Goal: Task Accomplishment & Management: Complete application form

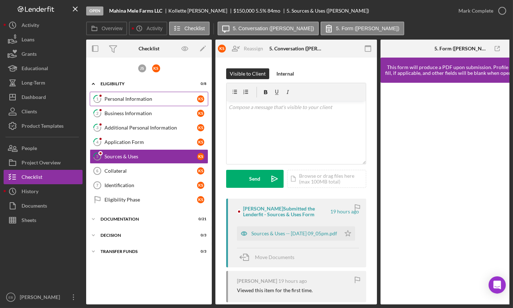
click at [129, 104] on link "1 Personal Information K S" at bounding box center [149, 99] width 119 height 14
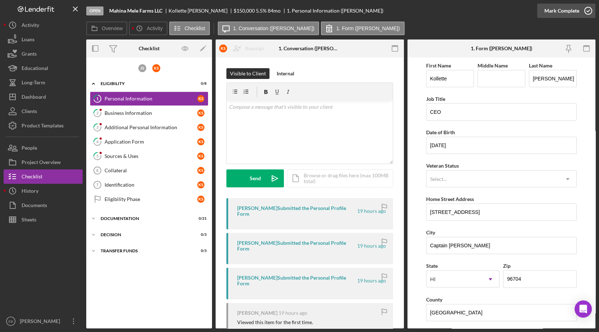
click at [513, 9] on icon "button" at bounding box center [588, 11] width 18 height 18
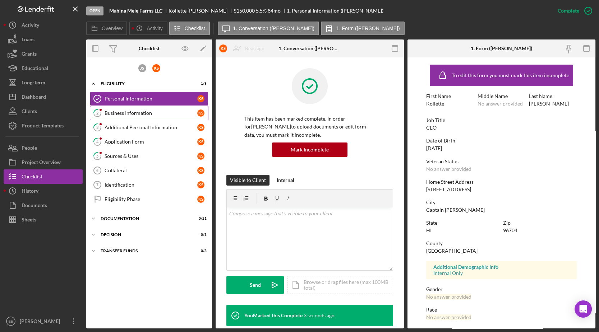
click at [150, 111] on div "Business Information" at bounding box center [151, 113] width 93 height 6
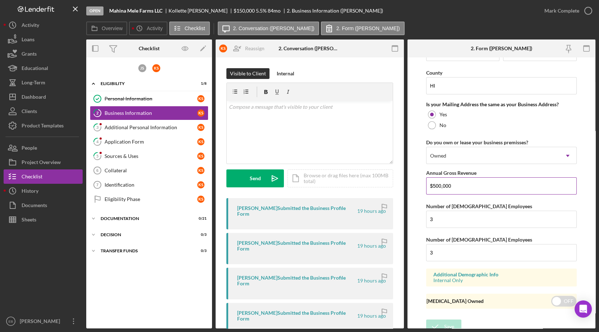
scroll to position [617, 0]
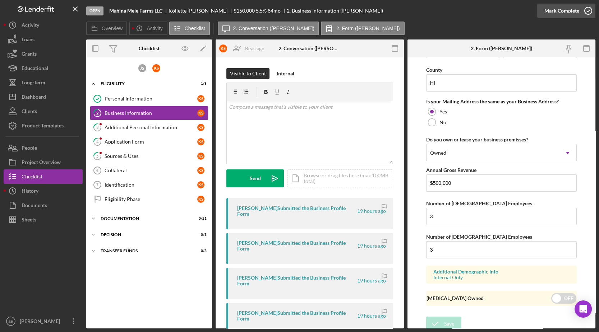
click at [513, 11] on icon "button" at bounding box center [588, 11] width 18 height 18
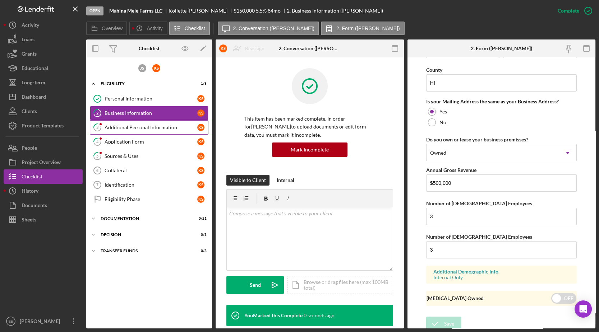
scroll to position [352, 0]
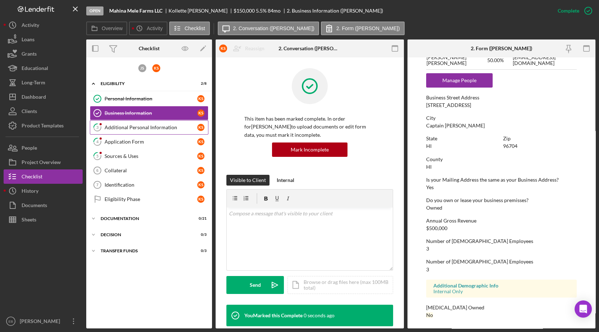
click at [141, 126] on div "Additional Personal Information" at bounding box center [151, 128] width 93 height 6
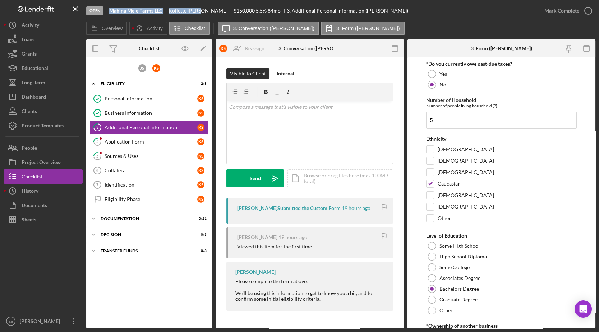
drag, startPoint x: 110, startPoint y: 10, endPoint x: 200, endPoint y: 12, distance: 89.5
click at [200, 12] on div "Mahina Mele Farms LLC [PERSON_NAME] $150,000 $150,000 5.5 % 84 mo 3. Additional…" at bounding box center [258, 11] width 299 height 6
copy div "Mahina Mele Farms LLC [PERSON_NAME]"
click at [122, 141] on div "Application Form" at bounding box center [151, 142] width 93 height 6
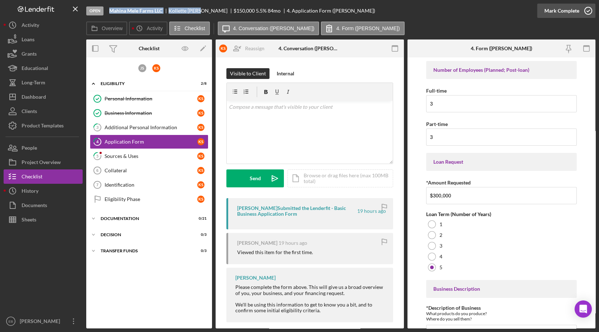
click at [513, 11] on icon "button" at bounding box center [588, 11] width 18 height 18
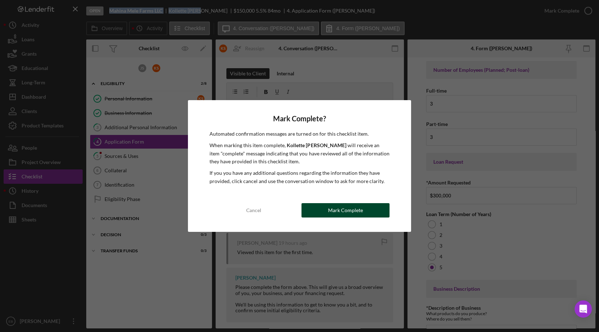
click at [345, 205] on div "Mark Complete" at bounding box center [345, 210] width 35 height 14
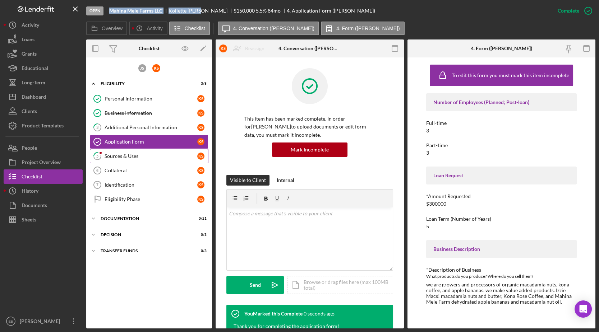
click at [154, 158] on link "5 Sources & Uses K S" at bounding box center [149, 156] width 119 height 14
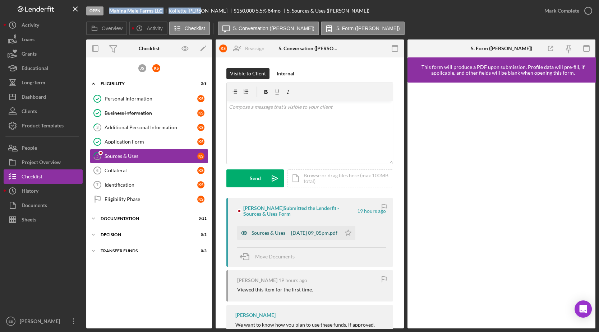
click at [301, 230] on div "Sources & Uses -- [DATE] 09_05pm.pdf" at bounding box center [295, 233] width 86 height 6
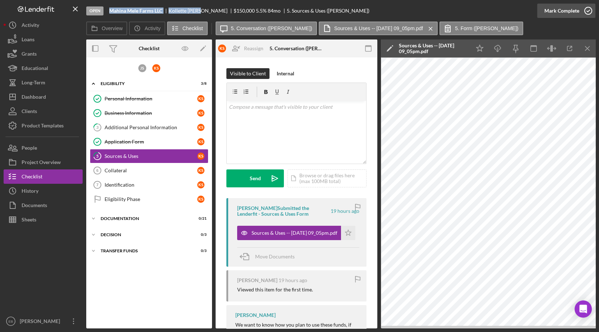
click at [513, 11] on icon "button" at bounding box center [588, 11] width 18 height 18
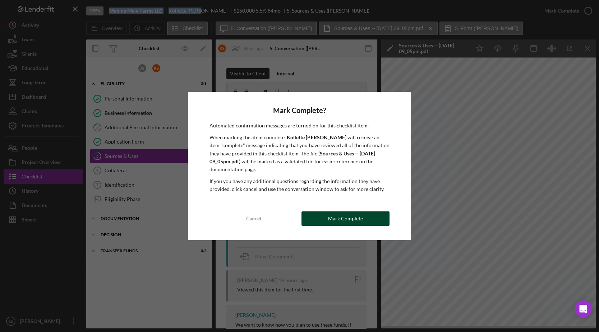
click at [358, 212] on div "Mark Complete" at bounding box center [345, 219] width 35 height 14
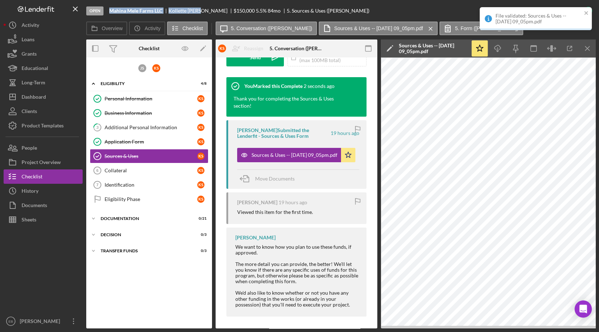
scroll to position [232, 0]
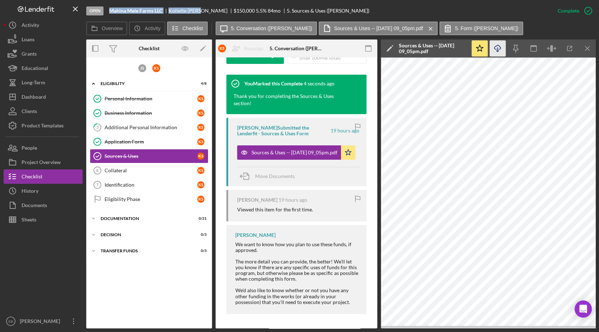
click at [499, 46] on icon "button" at bounding box center [497, 47] width 6 height 4
click at [135, 171] on div "Collateral" at bounding box center [151, 171] width 93 height 6
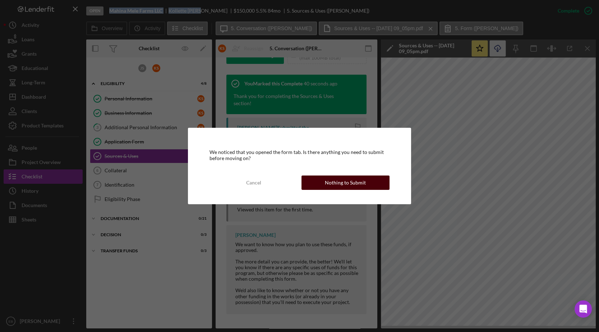
click at [368, 186] on button "Nothing to Submit" at bounding box center [345, 183] width 88 height 14
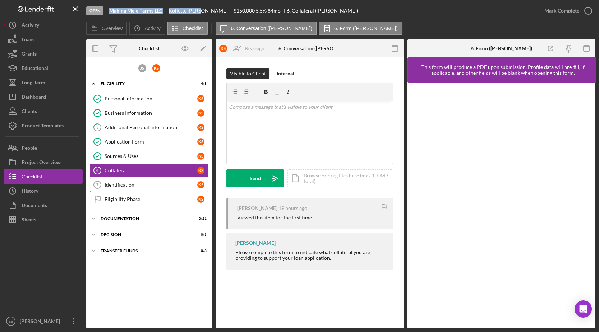
click at [131, 185] on div "Identification" at bounding box center [151, 185] width 93 height 6
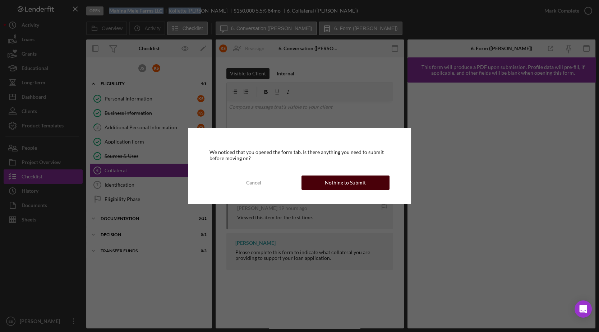
click at [350, 181] on div "Nothing to Submit" at bounding box center [345, 183] width 41 height 14
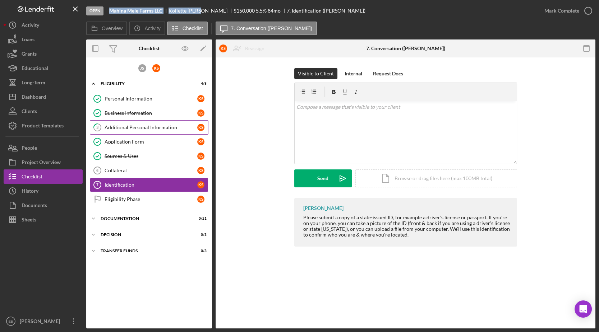
click at [110, 132] on link "3 Additional Personal Information K S" at bounding box center [149, 127] width 119 height 14
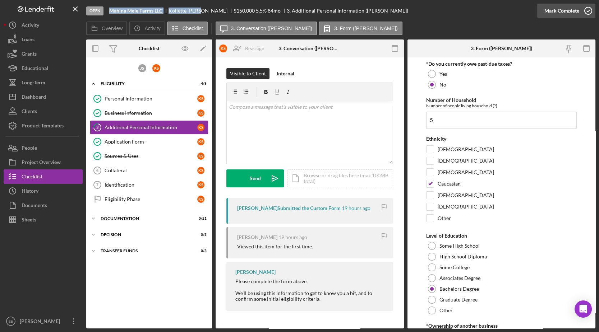
click at [513, 15] on icon "button" at bounding box center [588, 11] width 18 height 18
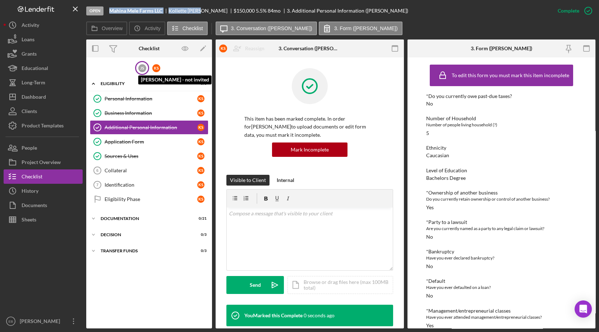
click at [142, 70] on div "j s" at bounding box center [142, 68] width 8 height 8
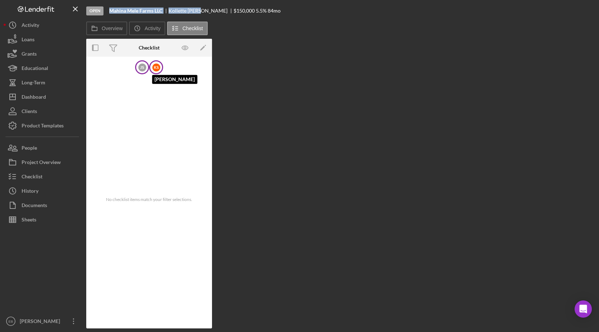
click at [157, 70] on div "K S" at bounding box center [156, 68] width 8 height 8
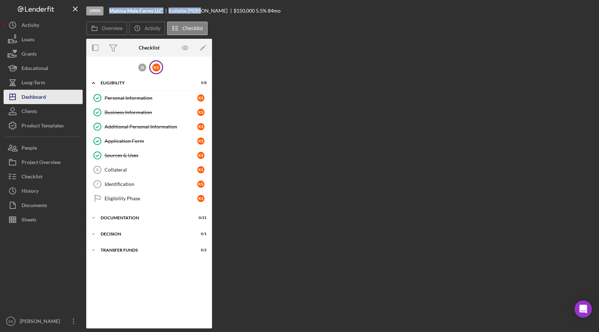
click at [28, 101] on div "Dashboard" at bounding box center [34, 98] width 24 height 16
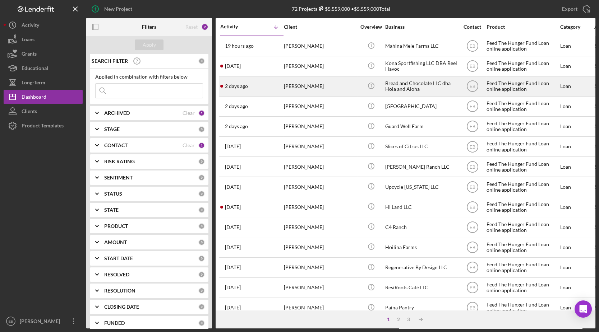
click at [267, 89] on div "[DATE] [PERSON_NAME]" at bounding box center [251, 86] width 63 height 19
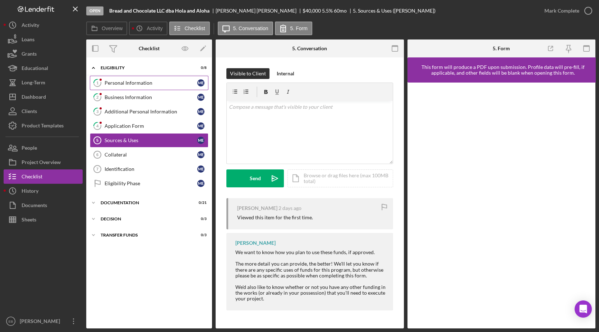
click at [137, 82] on div "Personal Information" at bounding box center [151, 83] width 93 height 6
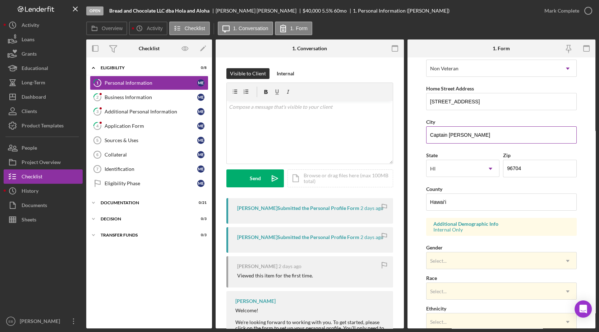
scroll to position [98, 0]
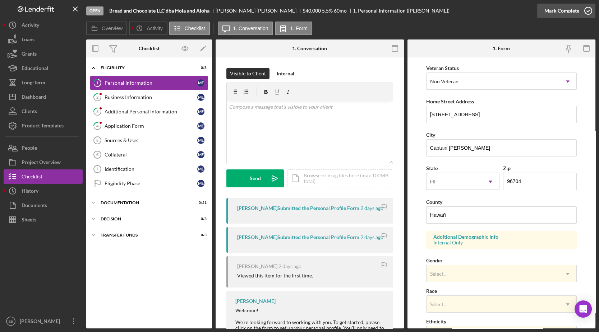
click at [513, 14] on icon "button" at bounding box center [588, 11] width 18 height 18
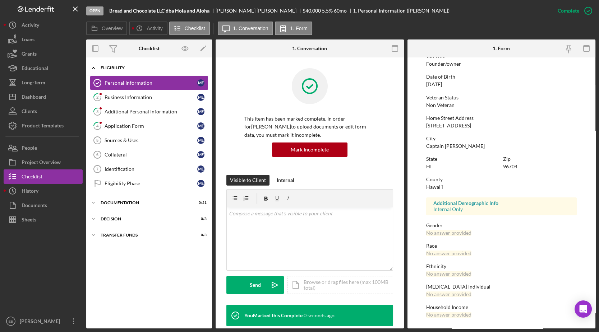
scroll to position [57, 0]
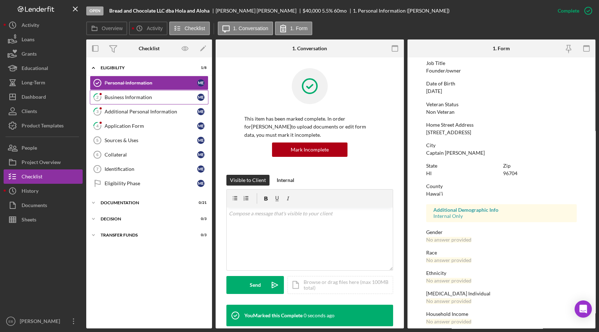
click at [142, 97] on div "Business Information" at bounding box center [151, 97] width 93 height 6
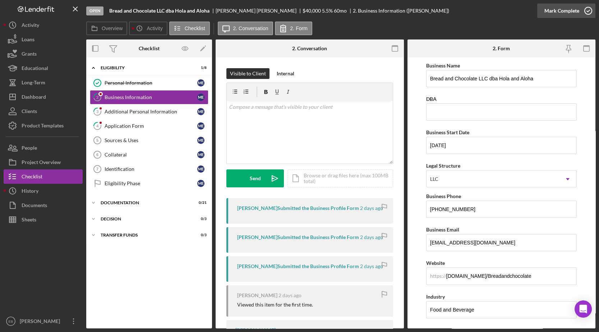
click at [513, 11] on icon "button" at bounding box center [588, 11] width 18 height 18
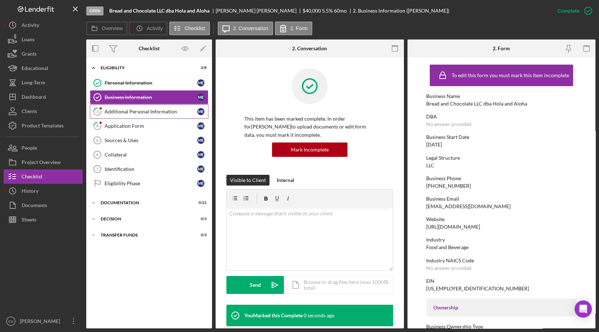
click at [152, 105] on link "3 Additional Personal Information M E" at bounding box center [149, 112] width 119 height 14
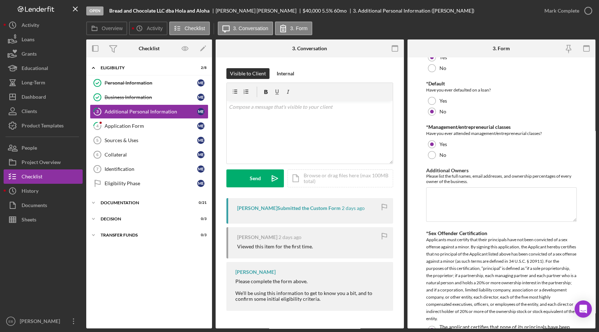
scroll to position [381, 0]
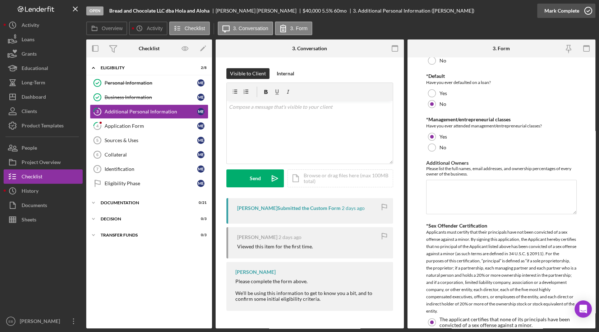
click at [513, 9] on icon "button" at bounding box center [588, 11] width 18 height 18
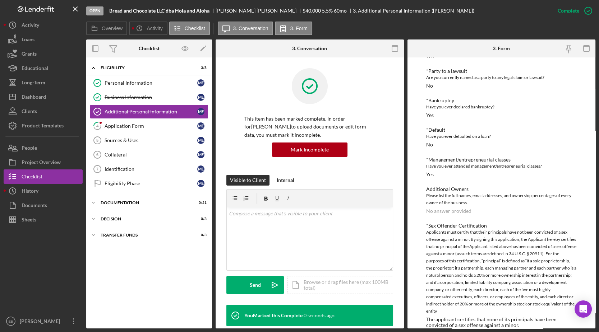
scroll to position [162, 0]
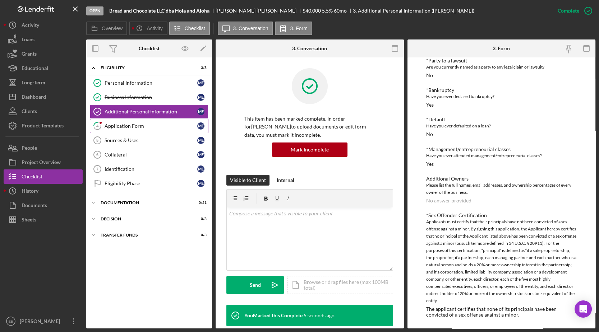
click at [114, 125] on div "Application Form" at bounding box center [151, 126] width 93 height 6
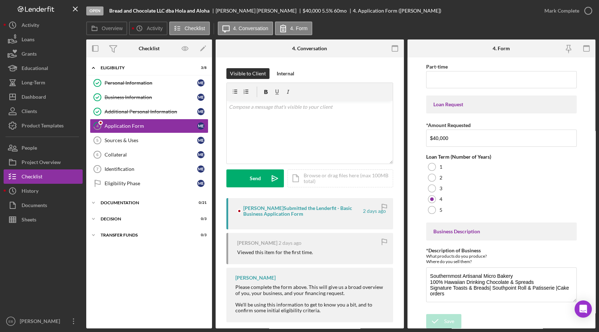
scroll to position [57, 0]
click at [513, 10] on icon "button" at bounding box center [588, 11] width 18 height 18
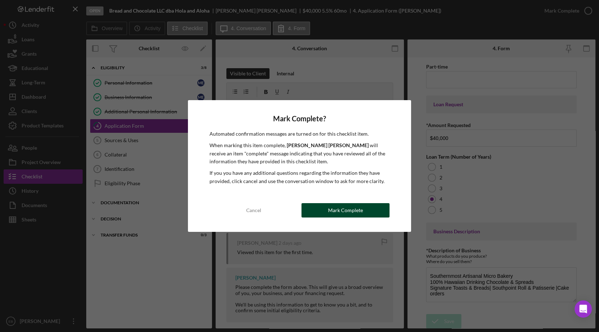
click at [347, 216] on div "Mark Complete" at bounding box center [345, 210] width 35 height 14
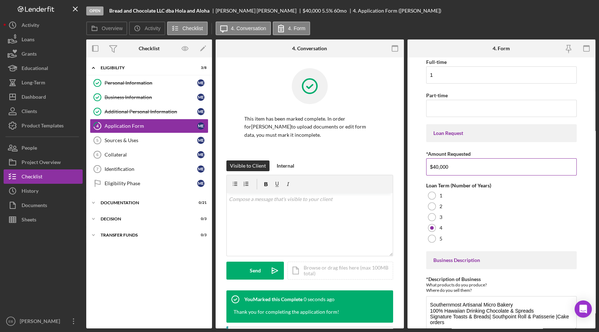
scroll to position [86, 0]
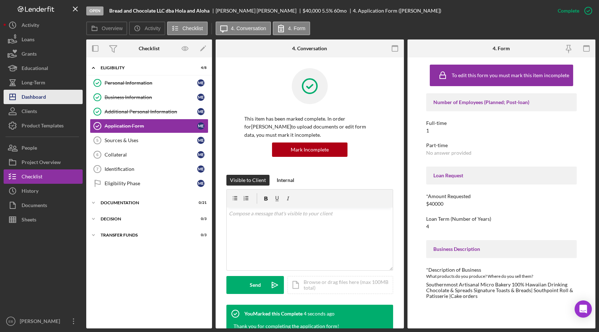
click at [29, 91] on div "Dashboard" at bounding box center [34, 98] width 24 height 16
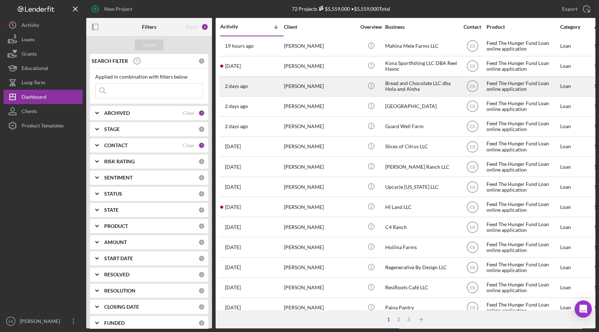
click at [289, 86] on div "[PERSON_NAME]" at bounding box center [320, 86] width 72 height 19
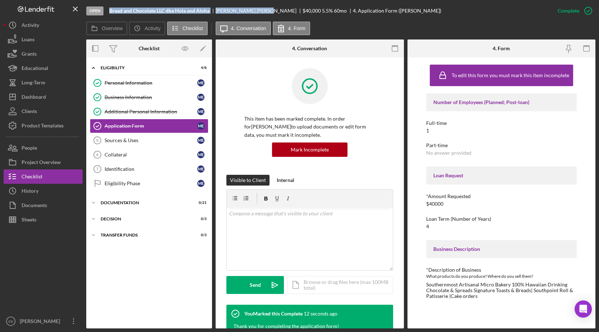
drag, startPoint x: 109, startPoint y: 9, endPoint x: 246, endPoint y: 9, distance: 136.9
click at [246, 9] on div "Open Bread and Chocolate LLC dba Hola and [PERSON_NAME] $40,000 $40,000 5.5 % 6…" at bounding box center [318, 11] width 464 height 22
copy div "Bread and Chocolate LLC dba Hola and [PERSON_NAME]"
click at [36, 93] on div "Dashboard" at bounding box center [34, 98] width 24 height 16
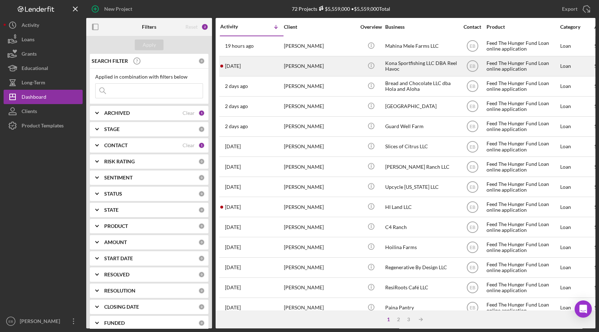
click at [305, 66] on div "[PERSON_NAME]" at bounding box center [320, 66] width 72 height 19
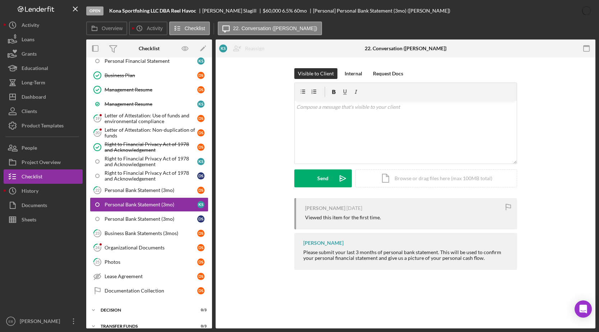
scroll to position [342, 0]
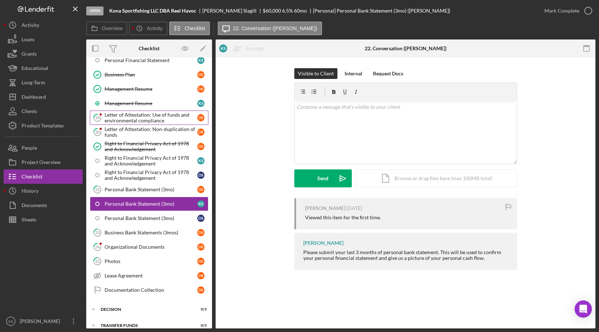
click at [136, 115] on div "Letter of Attestation: Use of funds and environmental compliance" at bounding box center [151, 117] width 93 height 11
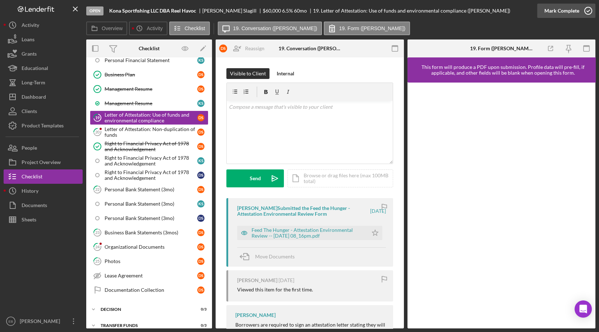
click at [513, 10] on icon "button" at bounding box center [588, 11] width 18 height 18
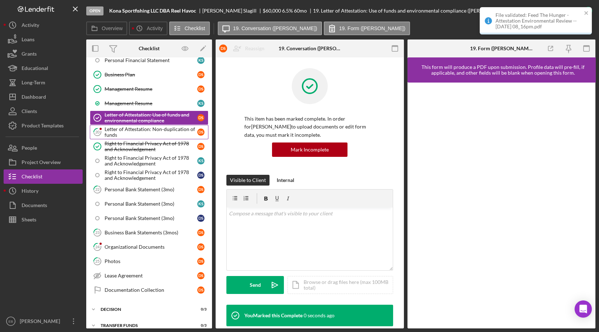
click at [130, 126] on div "Letter of Attestation: Non-duplication of funds" at bounding box center [151, 131] width 93 height 11
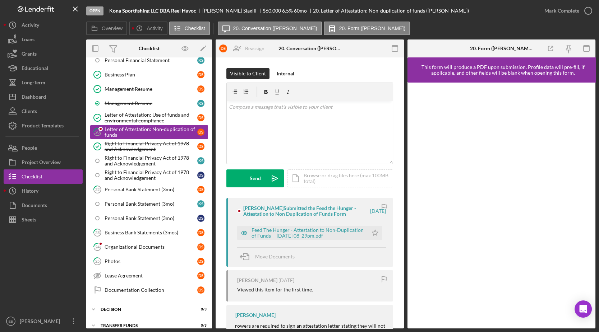
click at [513, 11] on div "File validated: Feed The Hunger - Attestation Environmental Review -- [DATE] 08…" at bounding box center [535, 24] width 115 height 36
click at [513, 11] on icon "button" at bounding box center [588, 11] width 18 height 18
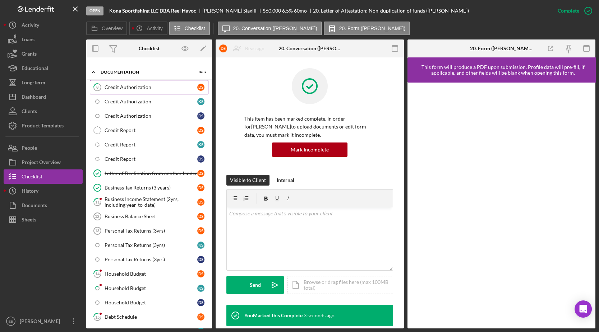
scroll to position [15, 0]
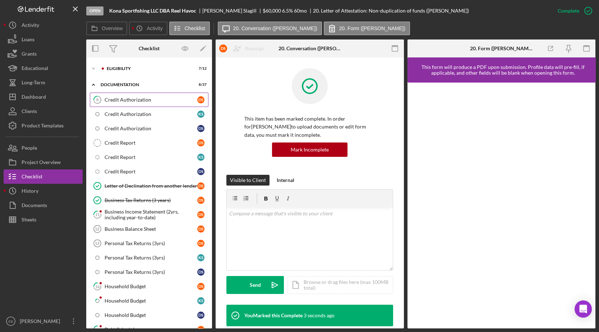
click at [146, 99] on div "Credit Authorization" at bounding box center [151, 100] width 93 height 6
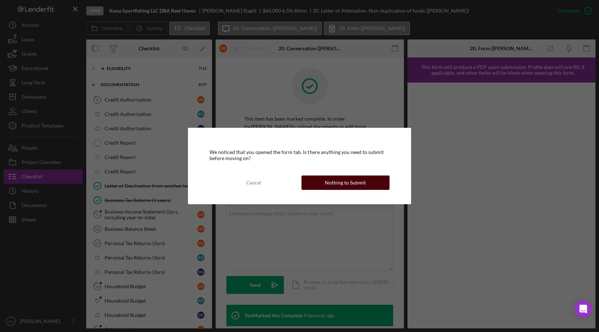
click at [338, 181] on div "Nothing to Submit" at bounding box center [345, 183] width 41 height 14
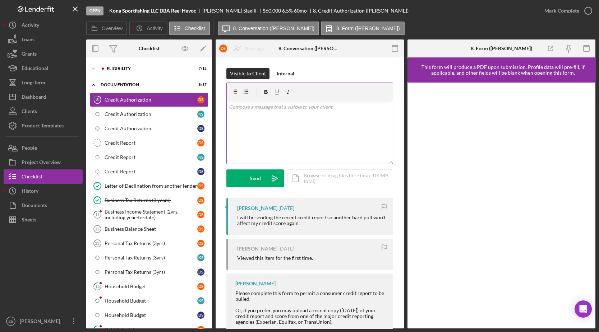
scroll to position [19, 0]
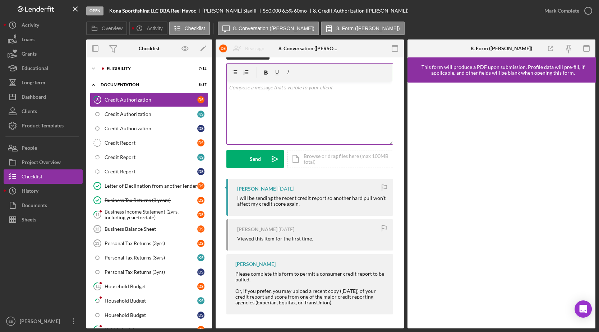
click at [265, 97] on div "v Color teal Color pink Remove color Add row above Add row below Add column bef…" at bounding box center [310, 113] width 166 height 63
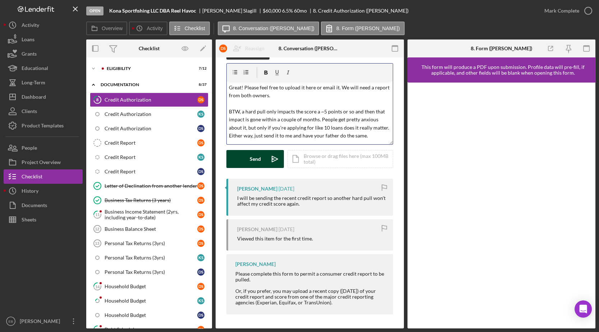
click at [264, 157] on button "Send Icon/icon-invite-send" at bounding box center [254, 159] width 57 height 18
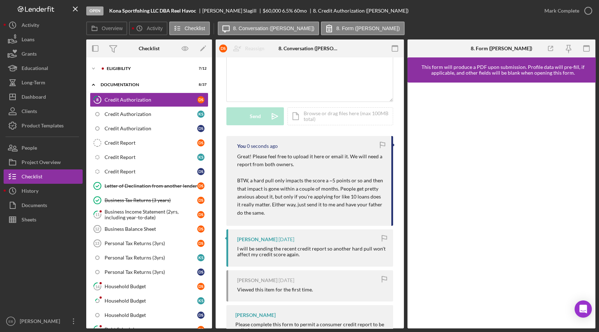
scroll to position [74, 0]
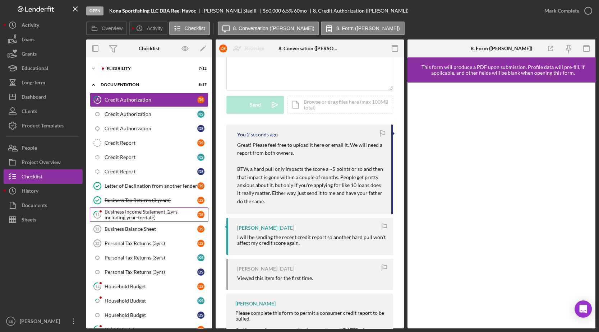
click at [147, 212] on div "Business Income Statement (2yrs, including year-to-date)" at bounding box center [151, 214] width 93 height 11
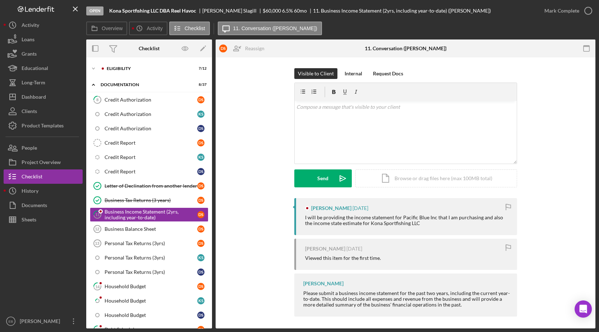
scroll to position [2, 0]
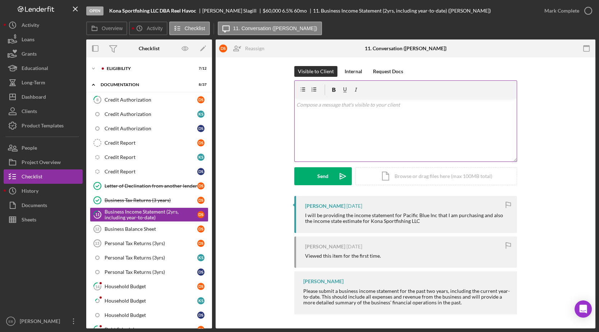
click at [351, 113] on div "v Color teal Color pink Remove color Add row above Add row below Add column bef…" at bounding box center [406, 130] width 222 height 63
click at [327, 174] on div "Send" at bounding box center [322, 176] width 11 height 18
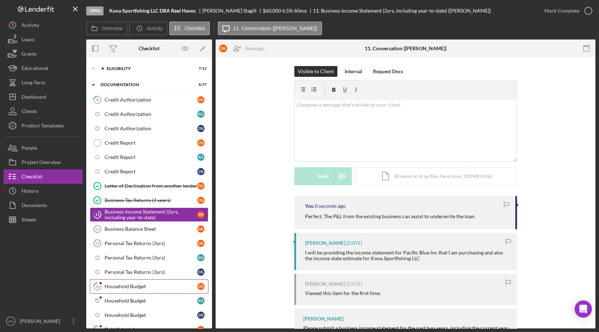
click at [131, 280] on link "14 Household Budget D S" at bounding box center [149, 287] width 119 height 14
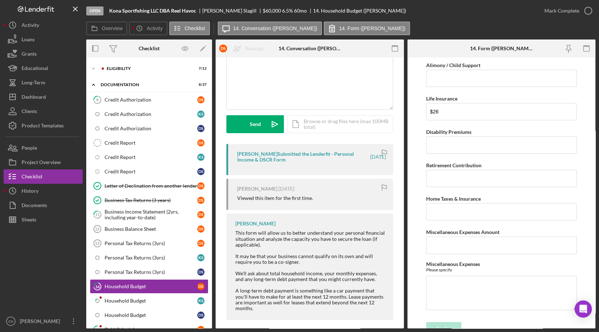
scroll to position [1120, 0]
click at [158, 298] on div "Household Budget" at bounding box center [151, 301] width 93 height 6
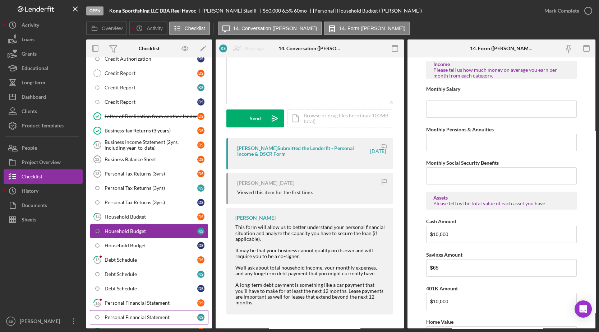
scroll to position [124, 0]
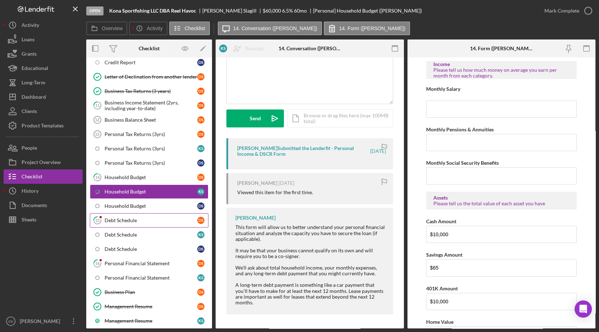
click at [143, 218] on div "Debt Schedule" at bounding box center [151, 221] width 93 height 6
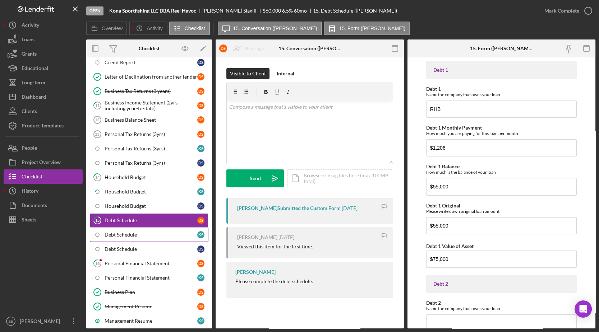
click at [142, 235] on link "Debt Schedule K S" at bounding box center [149, 235] width 119 height 14
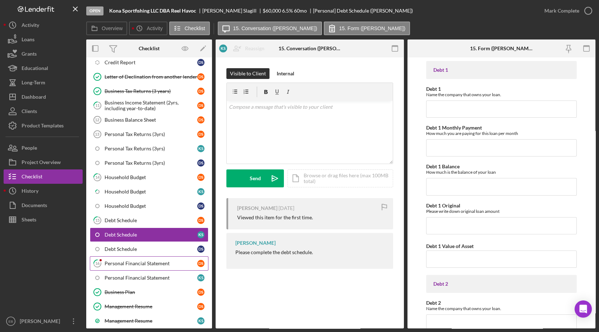
click at [137, 263] on link "16 Personal Financial Statement D S" at bounding box center [149, 264] width 119 height 14
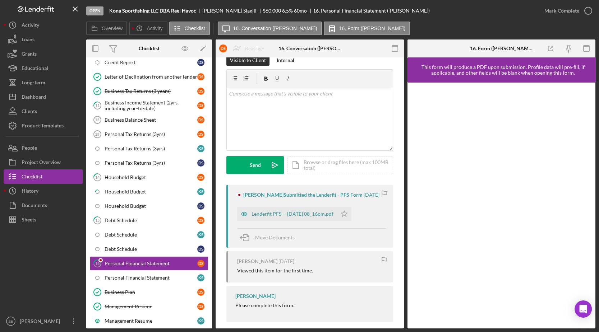
scroll to position [21, 0]
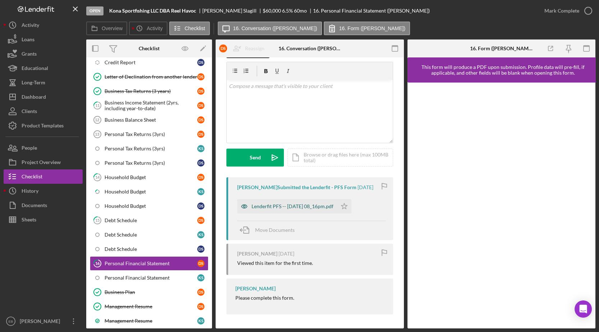
click at [300, 208] on div "Lenderfit PFS -- [DATE] 08_16pm.pdf" at bounding box center [293, 207] width 82 height 6
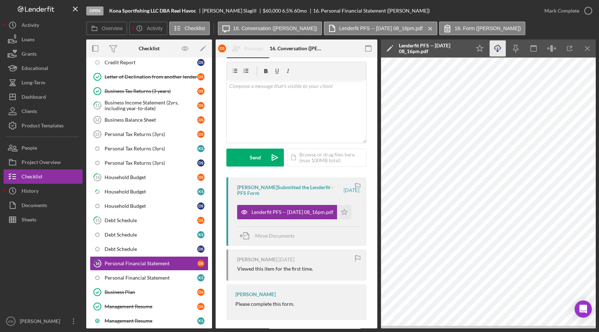
click at [494, 54] on icon "Icon/Download" at bounding box center [498, 49] width 16 height 16
click at [513, 9] on icon "button" at bounding box center [588, 11] width 18 height 18
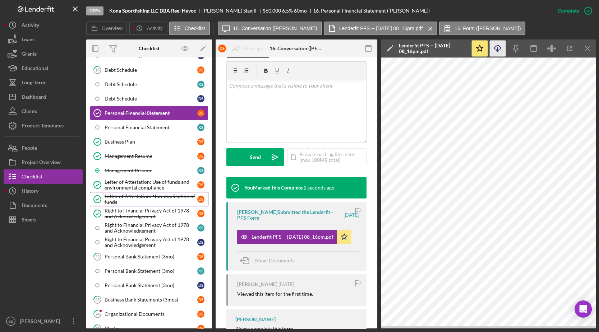
scroll to position [287, 0]
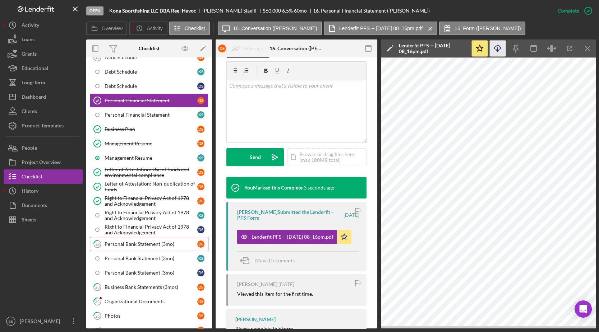
click at [150, 241] on div "Personal Bank Statement (3mo)" at bounding box center [151, 244] width 93 height 6
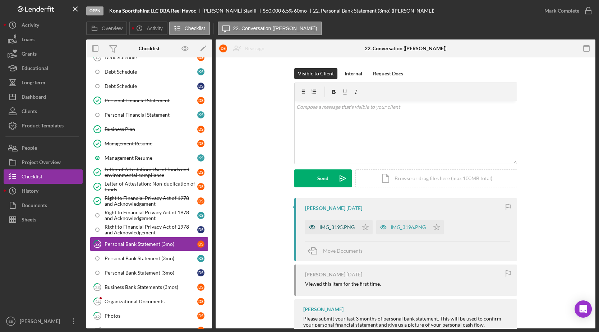
click at [339, 227] on div "IMG_3195.PNG" at bounding box center [336, 228] width 35 height 6
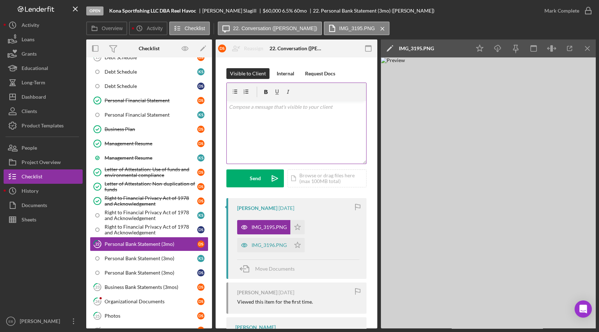
click at [288, 136] on div "v Color teal Color pink Remove color Add row above Add row below Add column bef…" at bounding box center [296, 132] width 139 height 63
click at [260, 237] on div "IMG_3196.PNG Icon/Star" at bounding box center [272, 244] width 71 height 18
click at [256, 245] on div "IMG_3196.PNG" at bounding box center [269, 246] width 35 height 6
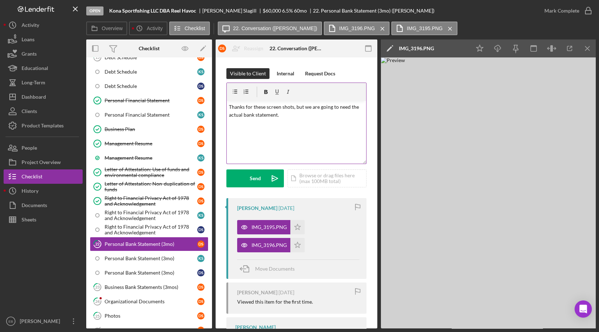
click at [277, 112] on p "Thanks for these screen shots, but we are going to need the actual bank stateme…" at bounding box center [296, 111] width 135 height 16
click at [277, 107] on p "Thanks for these screen shots, but we are going to need the actual bank stateme…" at bounding box center [296, 111] width 135 height 16
click at [244, 177] on button "Send Icon/icon-invite-send" at bounding box center [254, 179] width 57 height 18
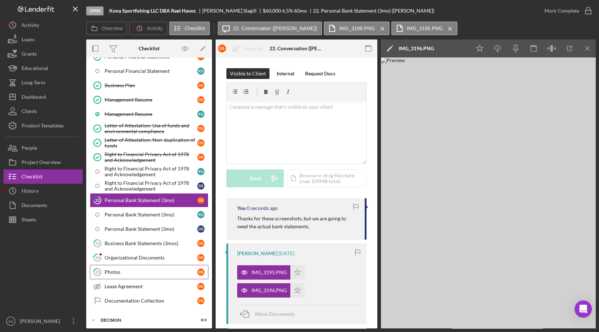
scroll to position [342, 0]
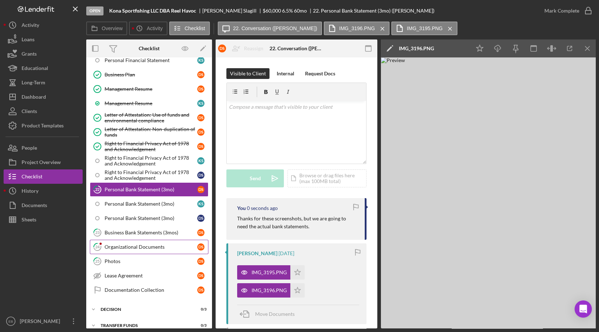
click at [141, 244] on div "Organizational Documents" at bounding box center [151, 247] width 93 height 6
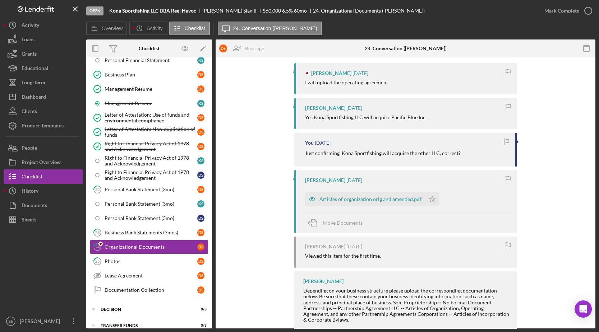
scroll to position [147, 0]
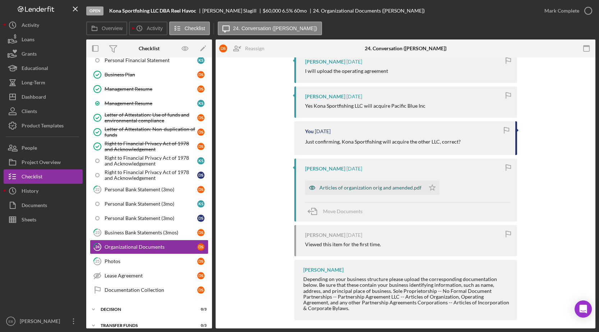
click at [374, 189] on div "Articles of organization orig and amended.pdf" at bounding box center [370, 188] width 102 height 6
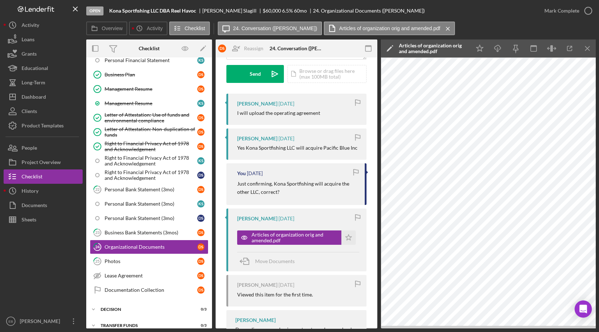
scroll to position [92, 0]
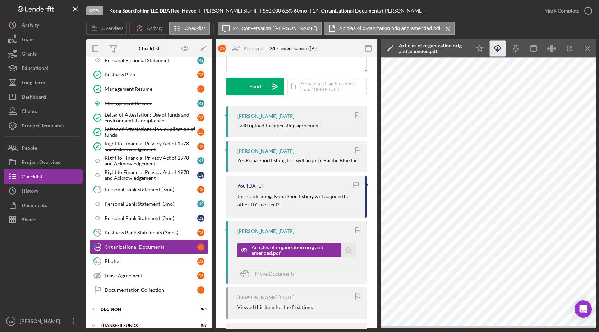
click at [502, 48] on icon "Icon/Download" at bounding box center [498, 49] width 16 height 16
click at [513, 11] on icon "button" at bounding box center [588, 11] width 18 height 18
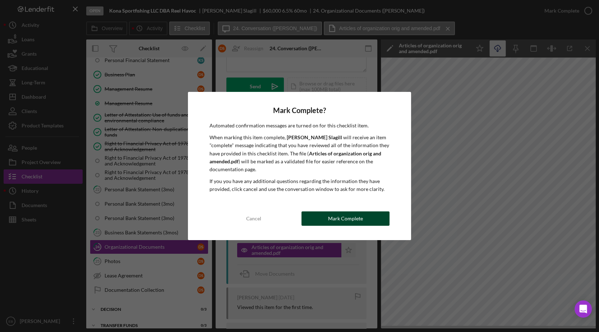
click at [356, 216] on div "Mark Complete" at bounding box center [345, 219] width 35 height 14
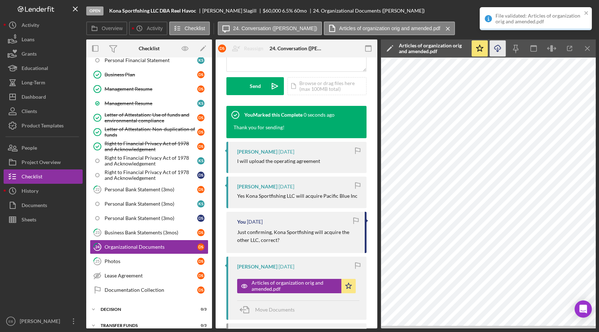
scroll to position [199, 0]
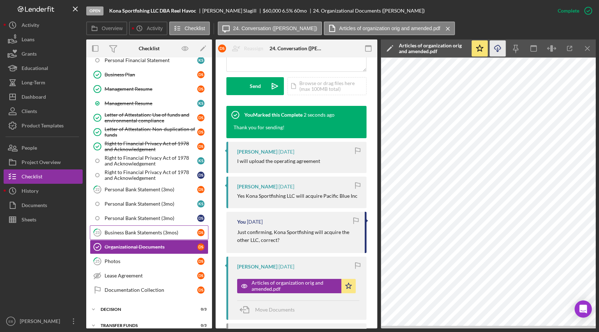
click at [143, 230] on div "Business Bank Statements (3mos)" at bounding box center [151, 233] width 93 height 6
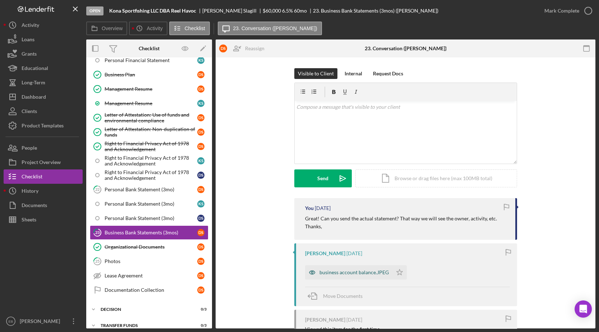
click at [329, 274] on div "business account balance.JPEG" at bounding box center [353, 273] width 69 height 6
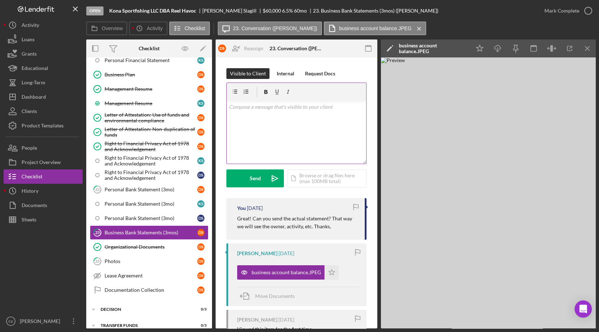
click at [291, 112] on div "v Color teal Color pink Remove color Add row above Add row below Add column bef…" at bounding box center [296, 132] width 139 height 63
click at [124, 259] on div "Photos" at bounding box center [151, 262] width 93 height 6
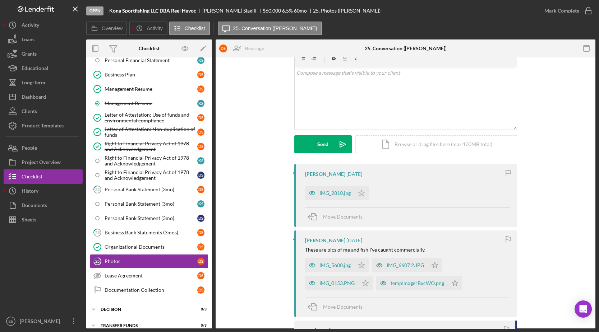
scroll to position [54, 0]
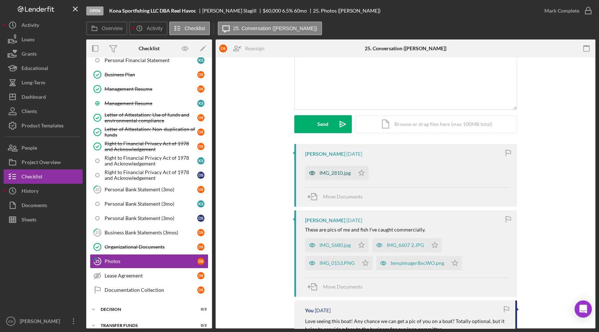
click at [331, 171] on div "IMG_2810.jpg" at bounding box center [334, 173] width 31 height 6
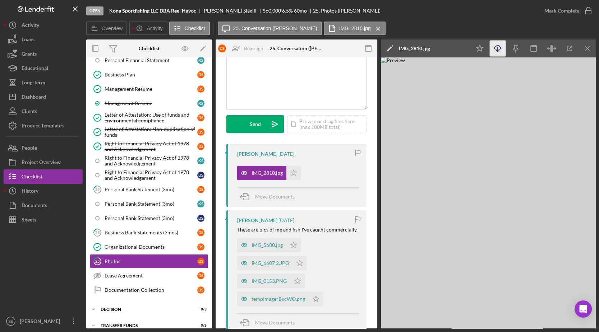
click at [498, 52] on icon "Icon/Download" at bounding box center [498, 49] width 16 height 16
click at [260, 247] on div "IMG_5680.jpg" at bounding box center [267, 246] width 31 height 6
click at [500, 51] on icon "Icon/Download" at bounding box center [498, 49] width 16 height 16
click at [259, 267] on div "IMG_6607 2.JPG" at bounding box center [264, 263] width 55 height 14
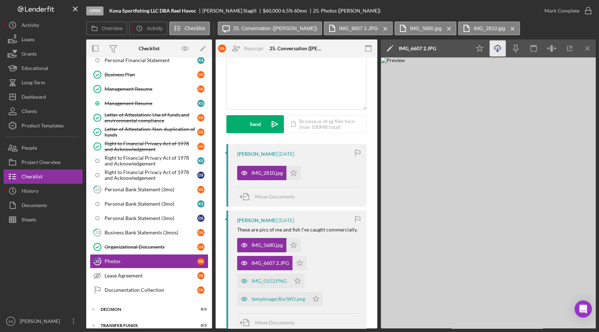
click at [498, 47] on icon "Icon/Download" at bounding box center [498, 49] width 16 height 16
click at [270, 280] on div "IMG_0153.PNG" at bounding box center [269, 281] width 35 height 6
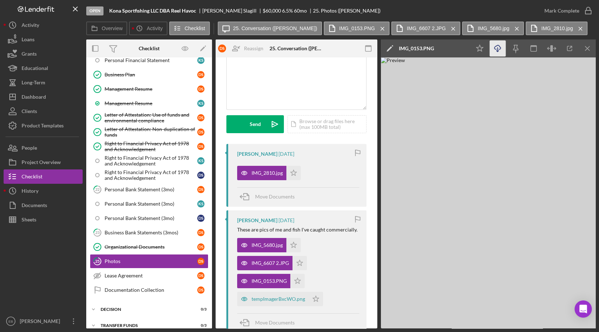
click at [500, 49] on icon "Icon/Download" at bounding box center [498, 49] width 16 height 16
click at [269, 298] on div "tempImagerBxcWO.png" at bounding box center [279, 299] width 54 height 6
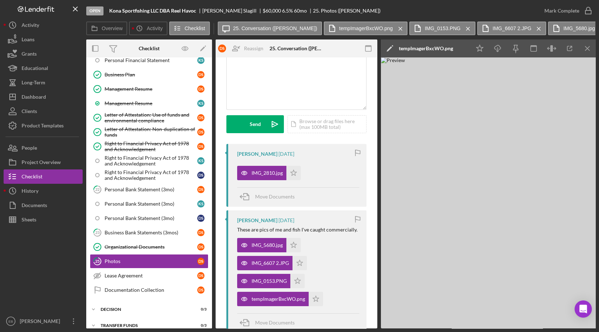
click at [392, 133] on img at bounding box center [489, 192] width 216 height 271
click at [502, 47] on icon "Icon/Download" at bounding box center [498, 49] width 16 height 16
click at [295, 76] on div "v Color teal Color pink Remove color Add row above Add row below Add column bef…" at bounding box center [296, 78] width 139 height 63
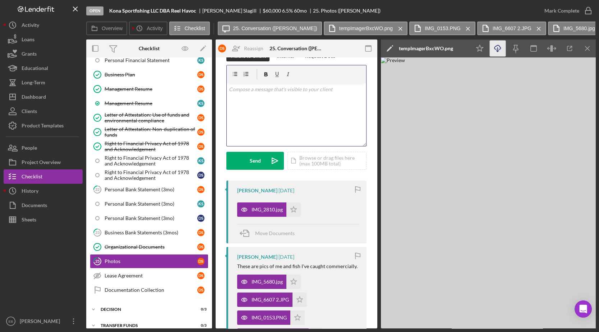
scroll to position [0, 0]
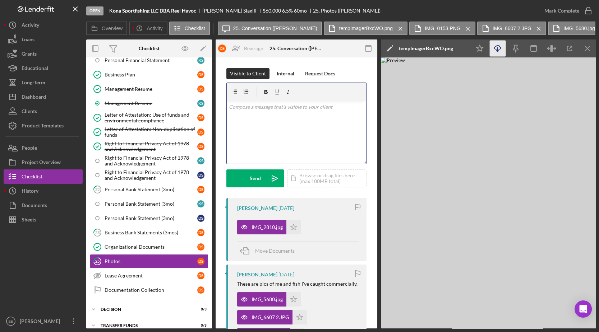
click at [287, 115] on div "v Color teal Color pink Remove color Add row above Add row below Add column bef…" at bounding box center [296, 132] width 139 height 63
click at [247, 172] on button "Send Icon/icon-invite-send" at bounding box center [254, 179] width 57 height 18
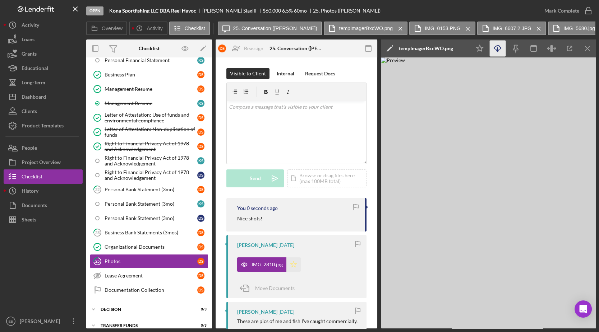
click at [295, 266] on polygon "button" at bounding box center [294, 265] width 6 height 6
click at [513, 13] on icon "button" at bounding box center [588, 11] width 18 height 18
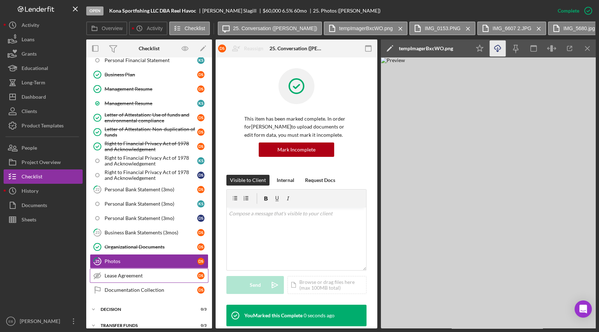
click at [128, 269] on link "Lease Agreement Lease Agreement D S" at bounding box center [149, 276] width 119 height 14
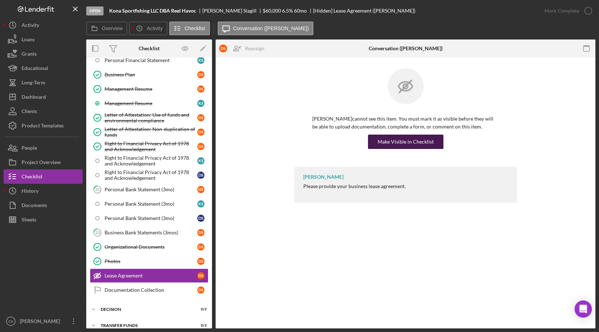
click at [397, 142] on div "Make Visible in Checklist" at bounding box center [406, 142] width 56 height 14
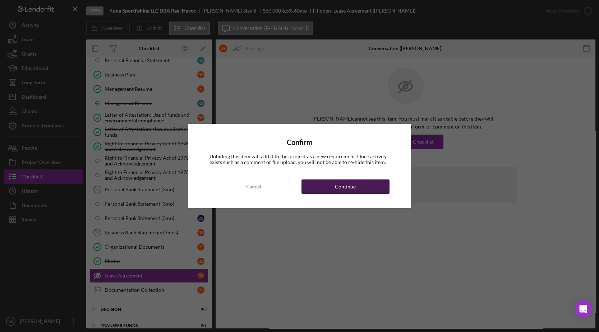
click at [354, 190] on div "Continue" at bounding box center [345, 187] width 21 height 14
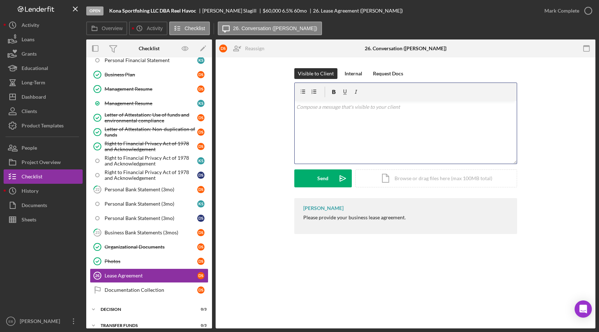
click at [341, 110] on p at bounding box center [405, 107] width 218 height 8
click at [418, 108] on p "I've opened up this new section. Please send over the vessal registration, dock…" at bounding box center [405, 107] width 218 height 8
drag, startPoint x: 461, startPoint y: 130, endPoint x: 475, endPoint y: 119, distance: 18.4
click at [462, 130] on div "v Color teal Color pink Remove color Add row above Add row below Add column bef…" at bounding box center [406, 132] width 222 height 63
click at [495, 106] on p "I've opened up this new section. Please send over the vessel registration, dock…" at bounding box center [405, 107] width 218 height 8
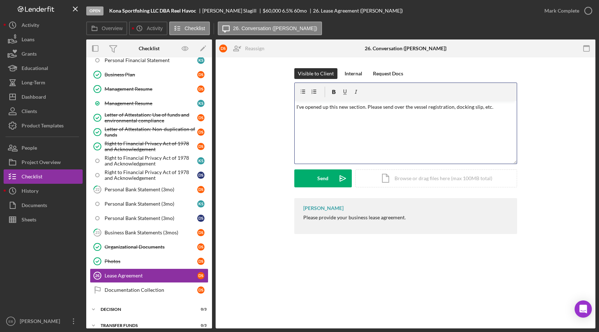
click at [454, 107] on p "I've opened up this new section. Please send over the vessel registration, dock…" at bounding box center [405, 107] width 218 height 8
drag, startPoint x: 497, startPoint y: 109, endPoint x: 483, endPoint y: 109, distance: 14.4
click at [483, 109] on p "I've opened up this new section. Please send over the vessel registration, dock…" at bounding box center [405, 107] width 218 height 8
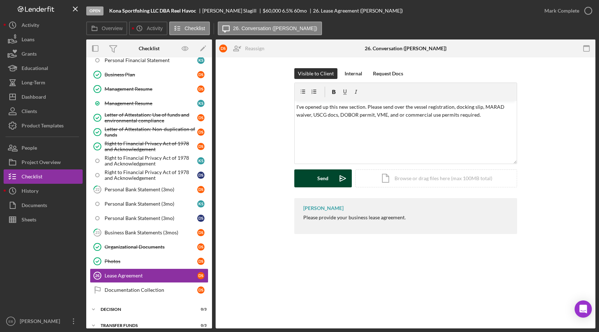
click at [328, 178] on button "Send Icon/icon-invite-send" at bounding box center [322, 179] width 57 height 18
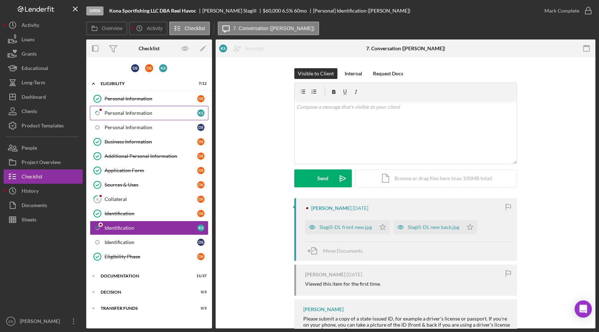
click at [141, 111] on div "Personal Information" at bounding box center [151, 113] width 93 height 6
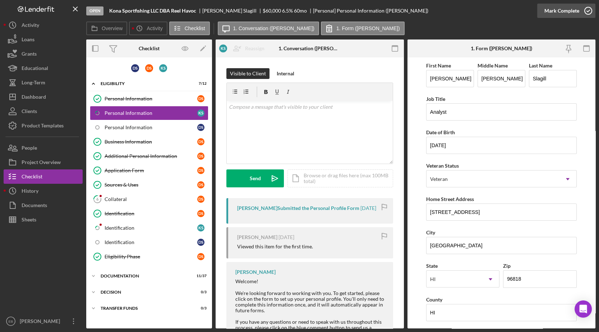
click at [586, 12] on icon "button" at bounding box center [588, 11] width 18 height 18
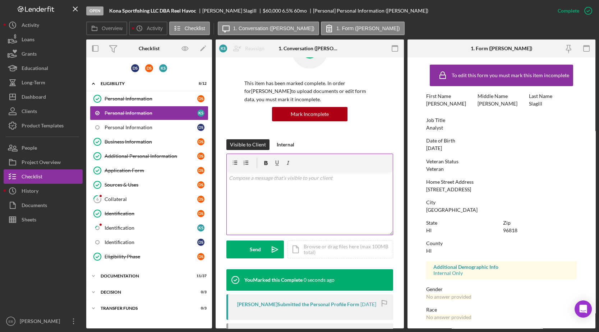
scroll to position [54, 0]
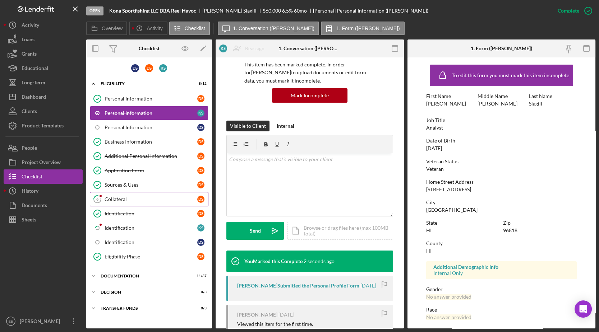
click at [128, 197] on div "Collateral" at bounding box center [151, 200] width 93 height 6
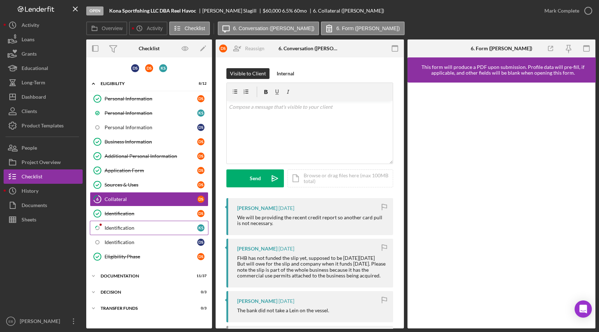
click at [147, 229] on div "Identification" at bounding box center [151, 228] width 93 height 6
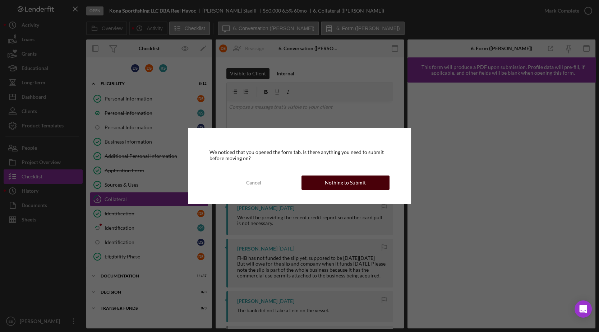
click at [327, 185] on div "Nothing to Submit" at bounding box center [345, 183] width 41 height 14
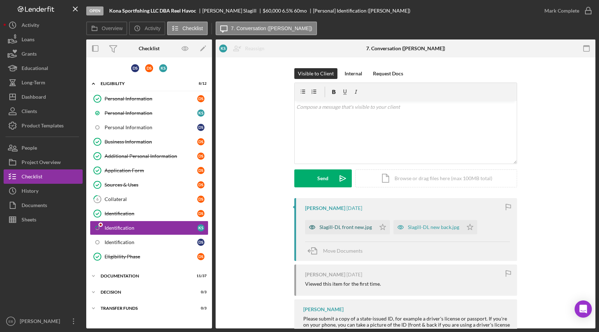
click at [365, 226] on div "Slagill-DL front new.jpg" at bounding box center [345, 228] width 52 height 6
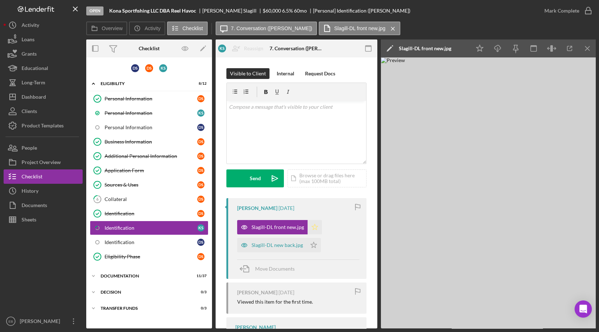
click at [314, 225] on icon "Icon/Star" at bounding box center [315, 227] width 14 height 14
click at [589, 14] on icon "button" at bounding box center [588, 11] width 18 height 18
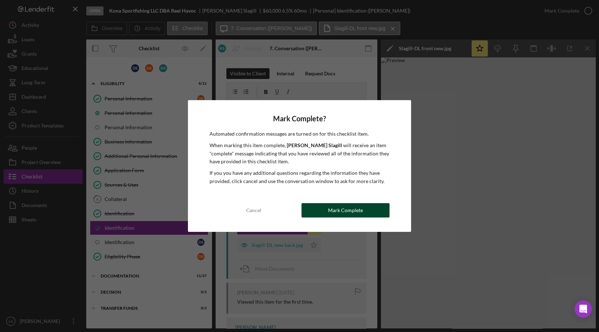
click at [375, 210] on button "Mark Complete" at bounding box center [345, 210] width 88 height 14
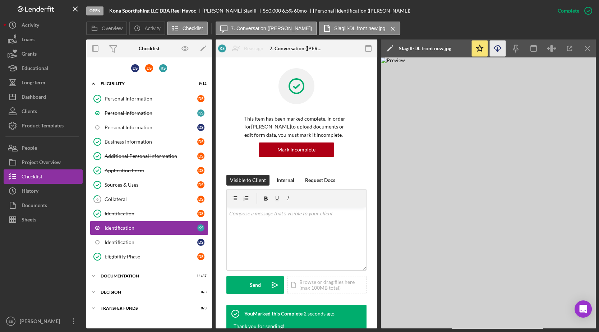
click at [498, 49] on line "button" at bounding box center [498, 49] width 0 height 4
